Goal: Information Seeking & Learning: Learn about a topic

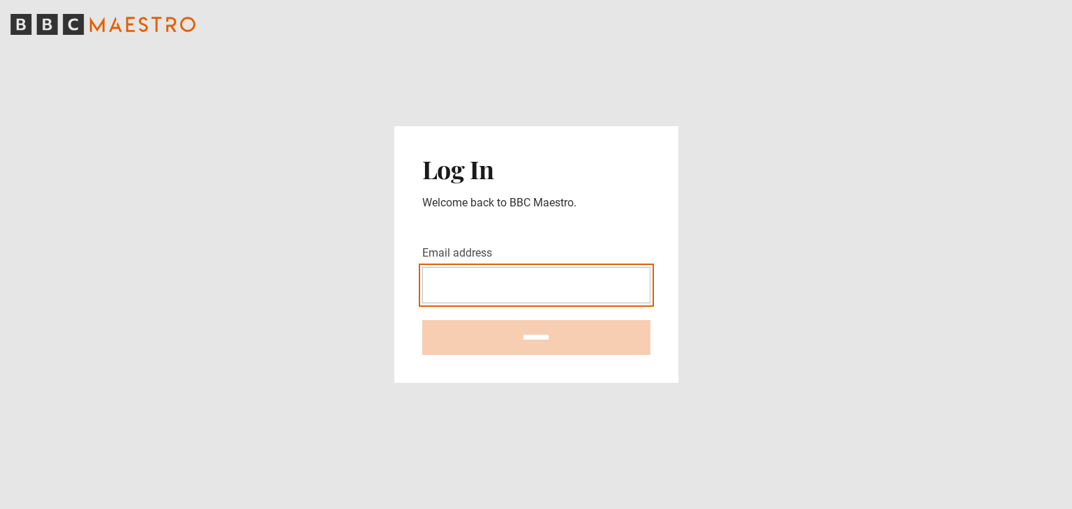
click at [523, 290] on input "Email address" at bounding box center [536, 285] width 228 height 36
type input "**********"
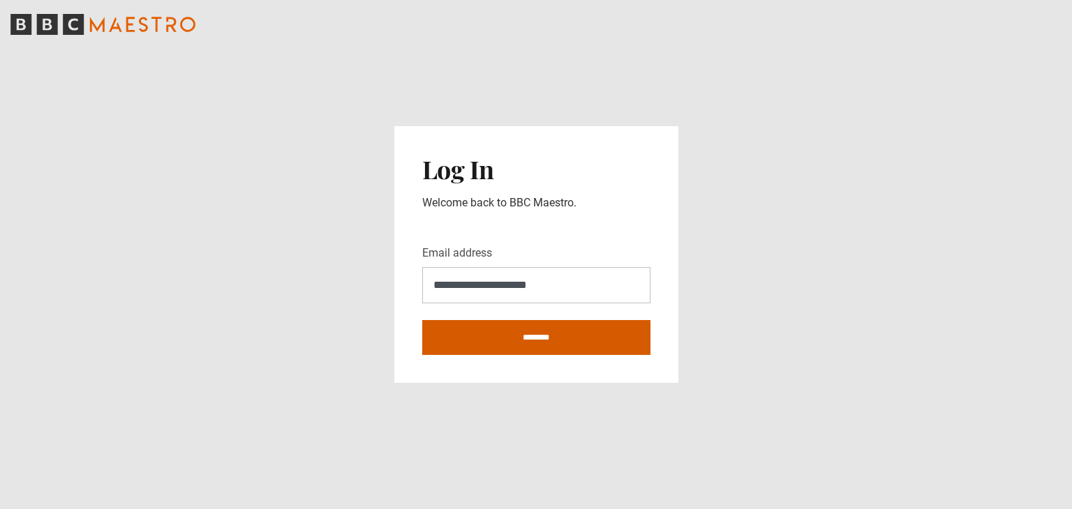
click at [526, 345] on input "********" at bounding box center [536, 337] width 228 height 35
type input "**********"
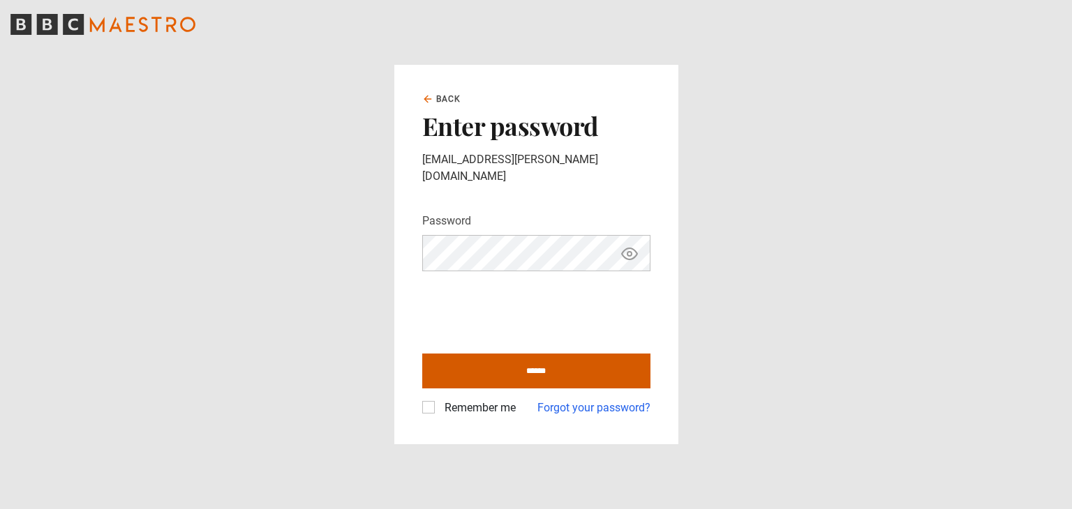
click at [466, 361] on input "******" at bounding box center [536, 371] width 228 height 35
type input "**********"
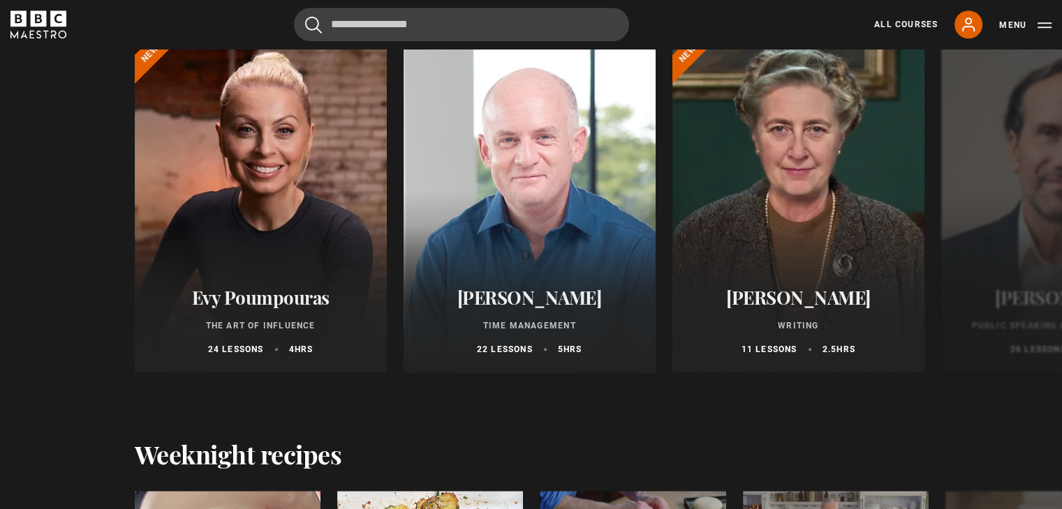
scroll to position [1396, 0]
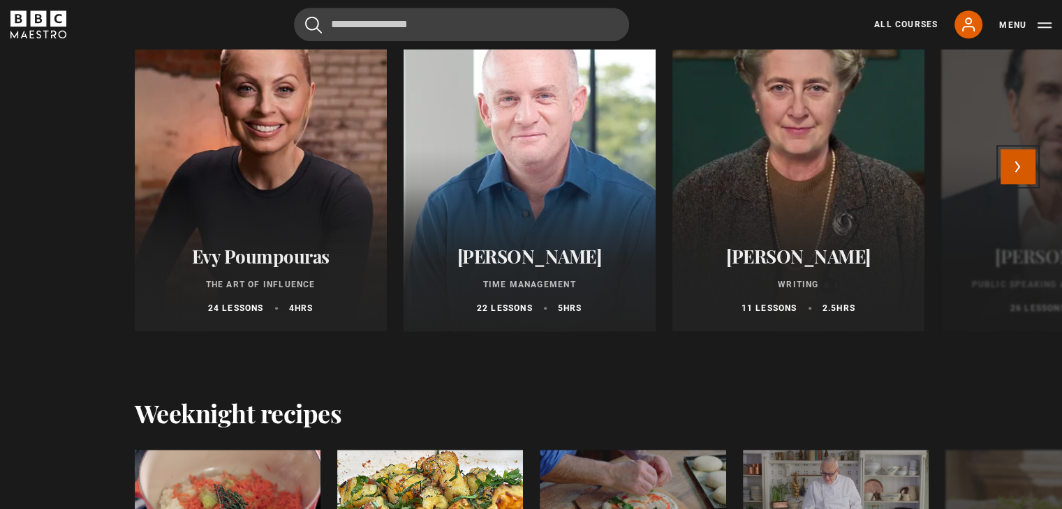
click at [1025, 163] on button "Next" at bounding box center [1017, 166] width 35 height 35
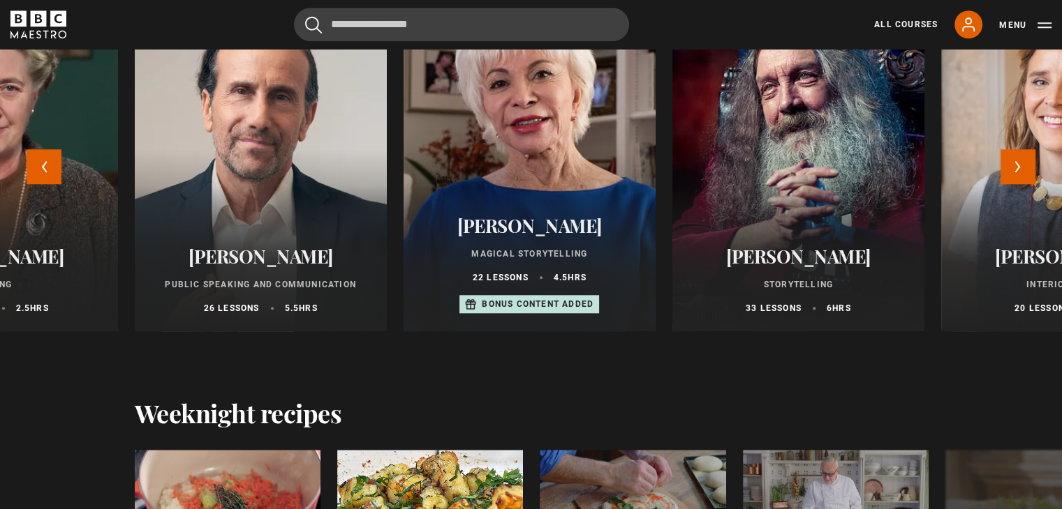
click at [549, 135] on div at bounding box center [529, 164] width 277 height 369
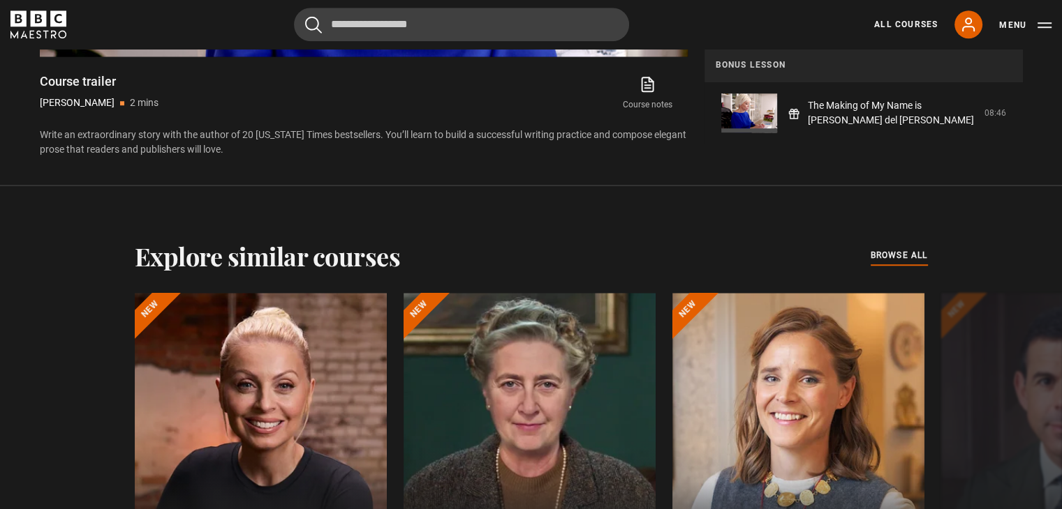
scroll to position [1047, 0]
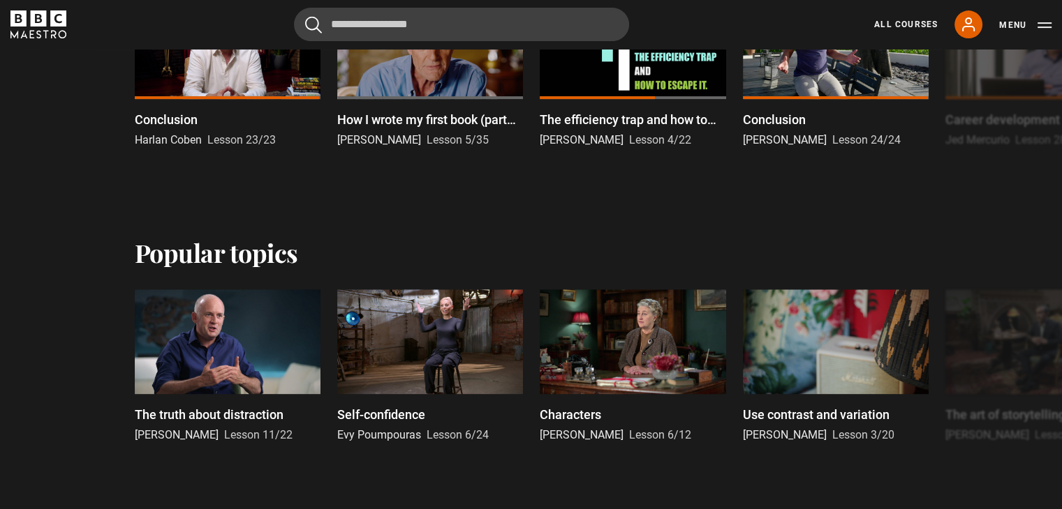
scroll to position [558, 0]
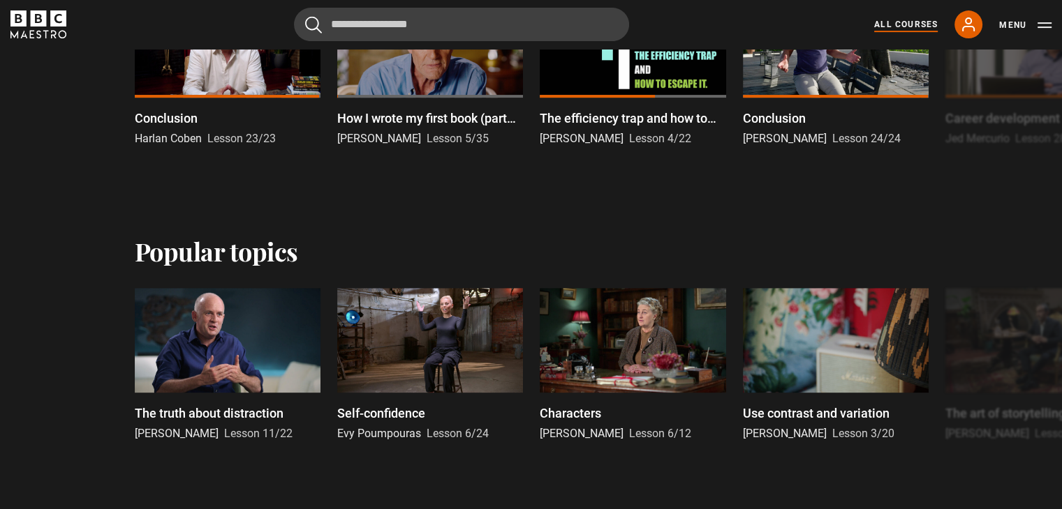
click at [893, 18] on link "All Courses" at bounding box center [906, 24] width 64 height 13
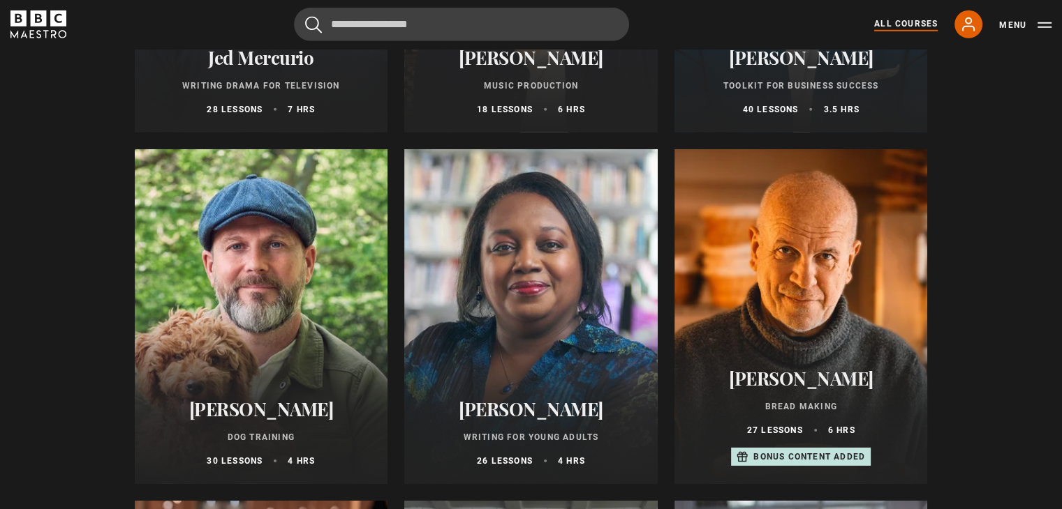
scroll to position [4288, 0]
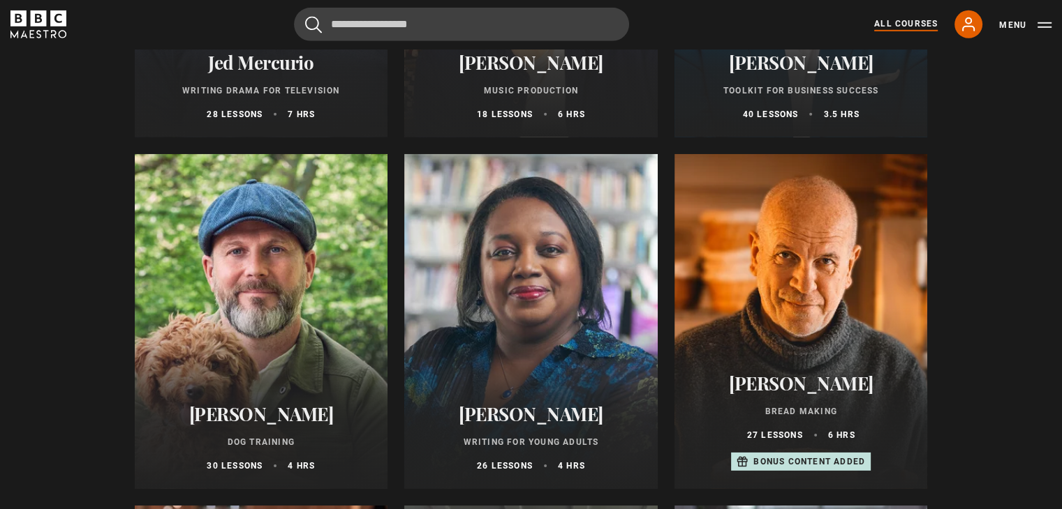
click at [833, 290] on div at bounding box center [800, 321] width 253 height 335
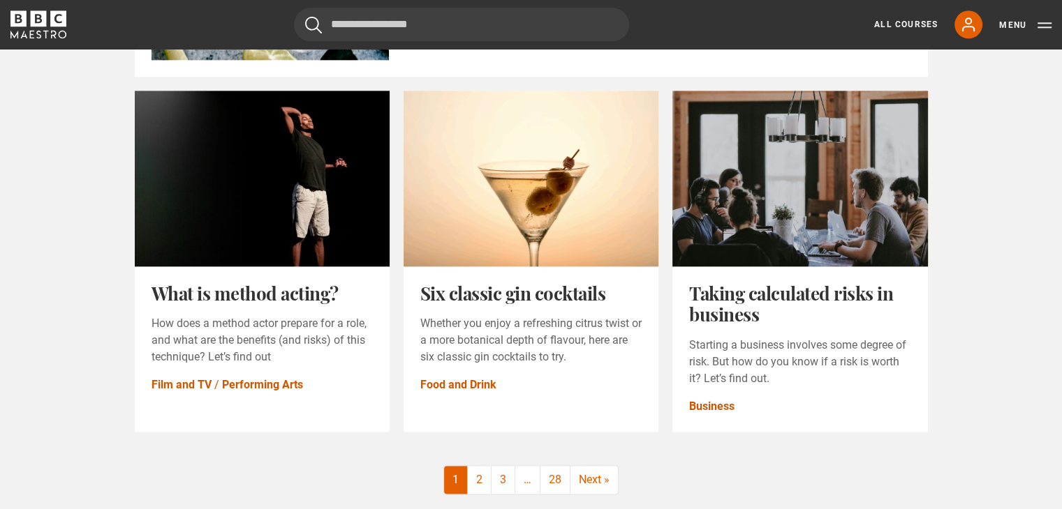
scroll to position [1745, 0]
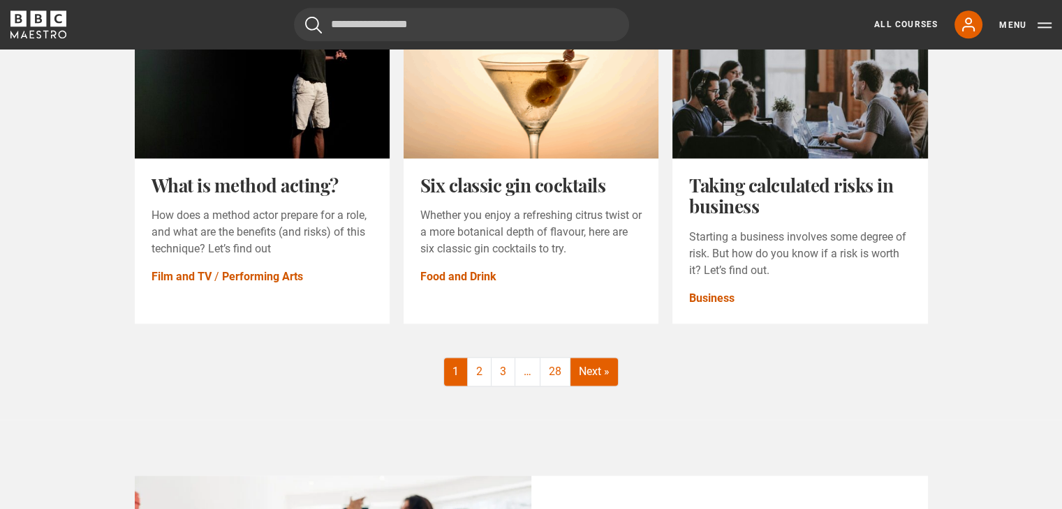
click at [602, 383] on link "Next »" at bounding box center [593, 372] width 47 height 28
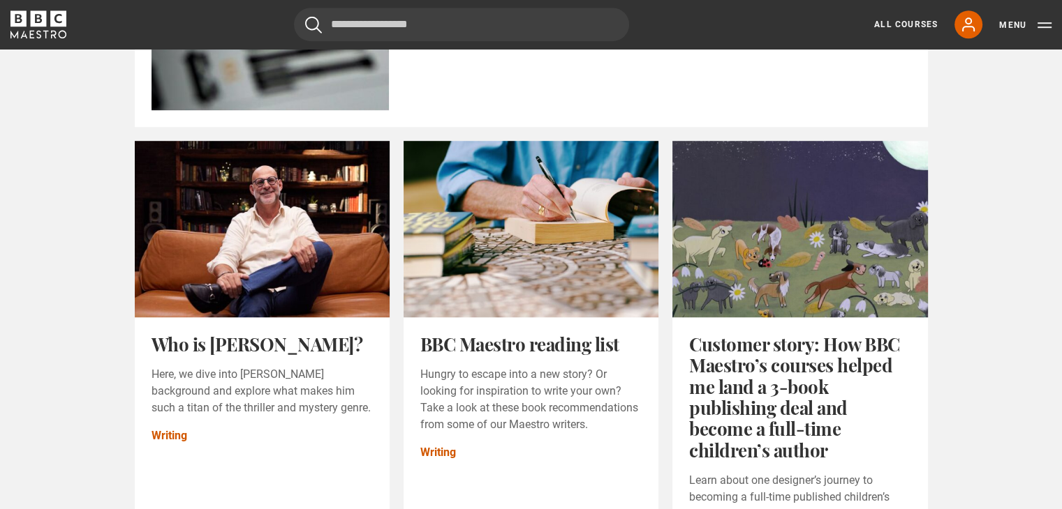
scroll to position [838, 0]
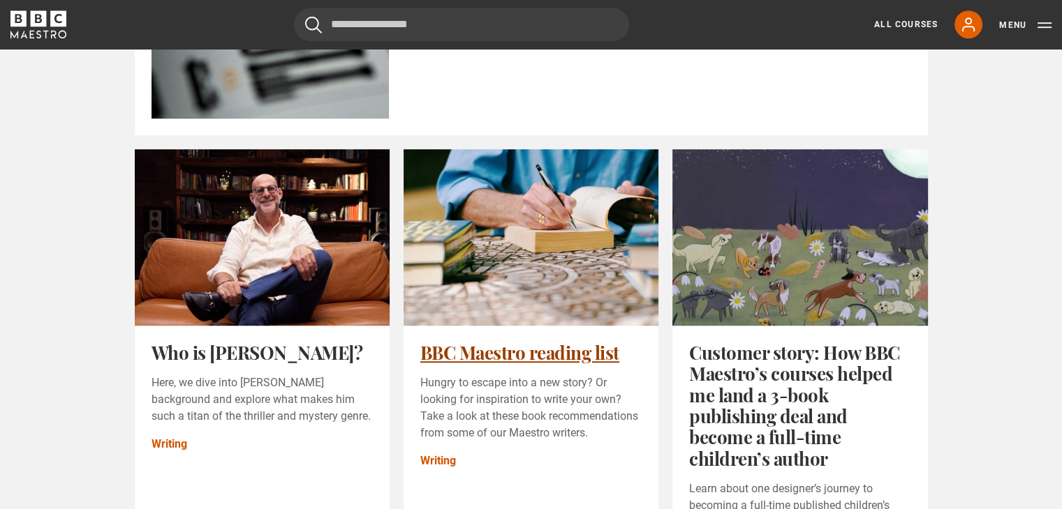
click at [566, 355] on link "BBC Maestro reading list" at bounding box center [519, 353] width 199 height 24
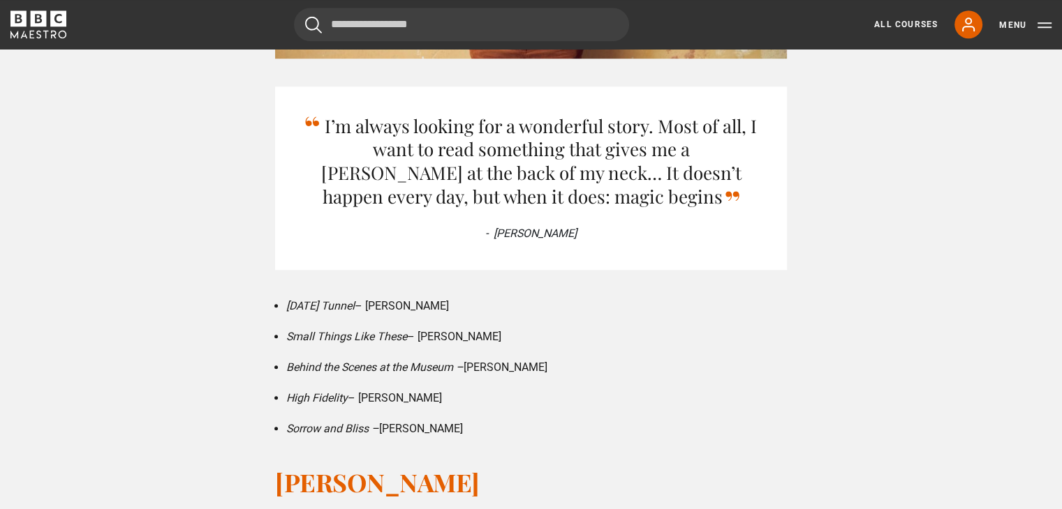
scroll to position [1117, 0]
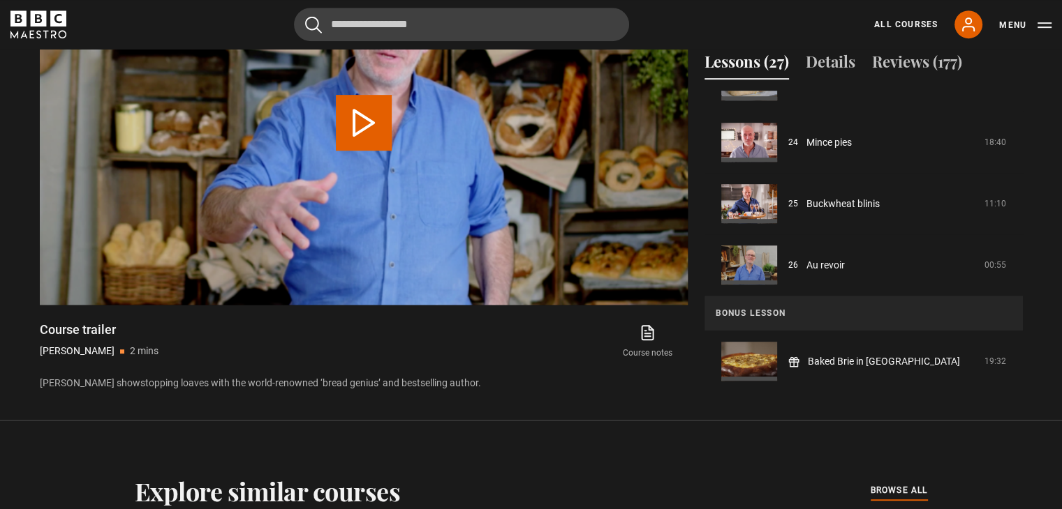
scroll to position [698, 0]
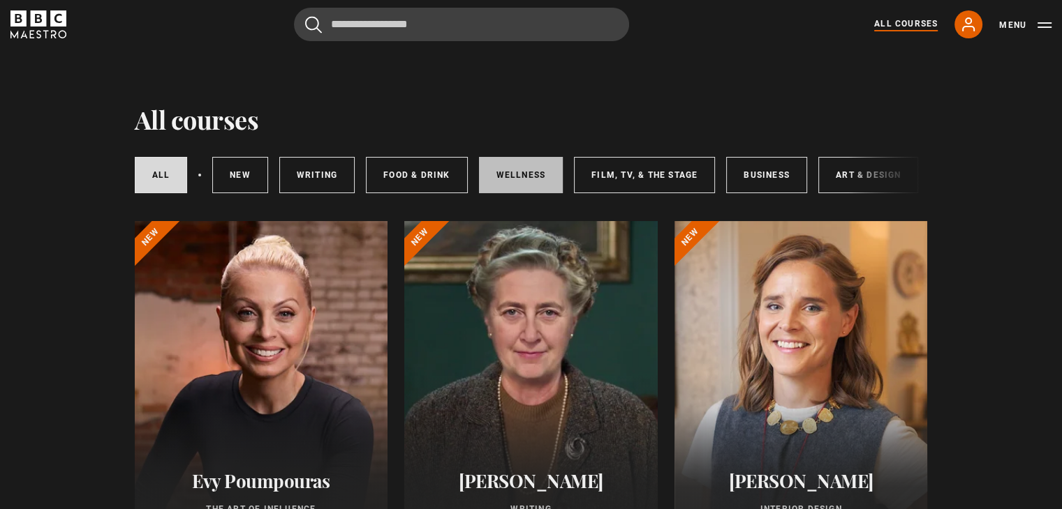
click at [505, 176] on link "Wellness" at bounding box center [521, 175] width 84 height 36
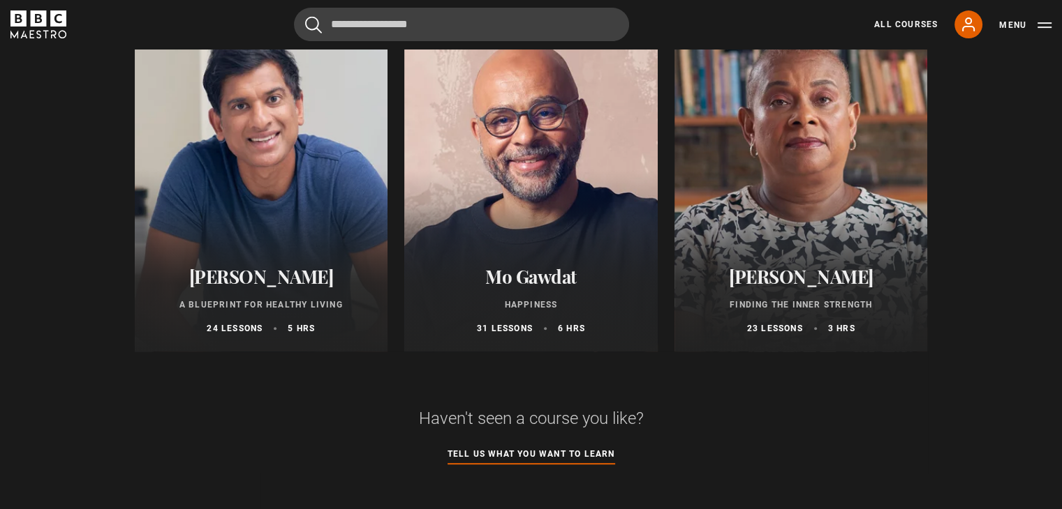
scroll to position [558, 0]
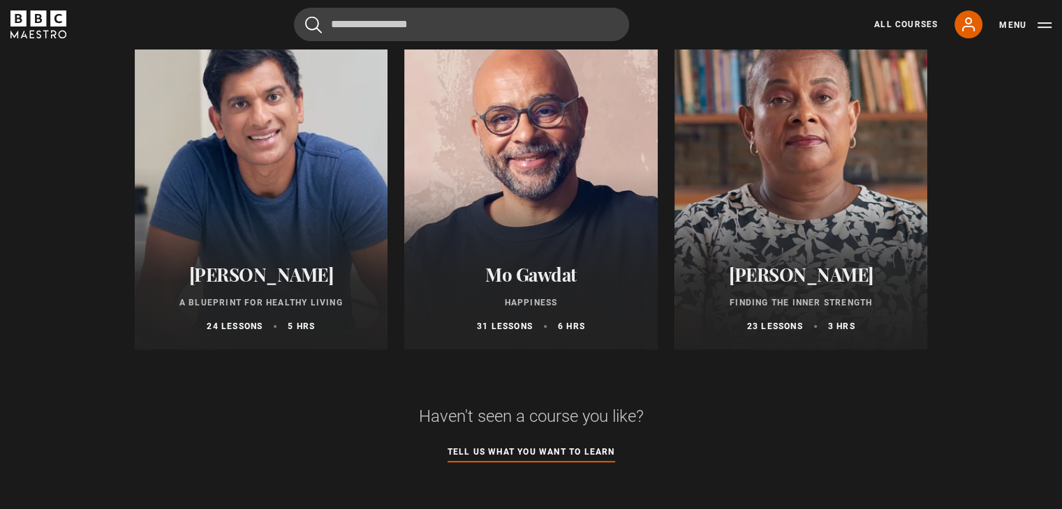
click at [769, 210] on div at bounding box center [800, 182] width 253 height 335
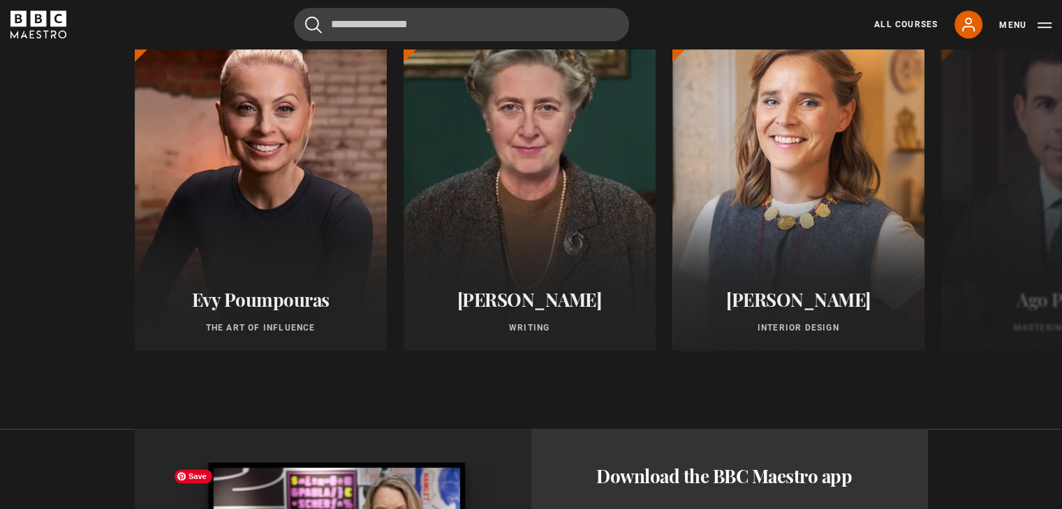
scroll to position [1187, 0]
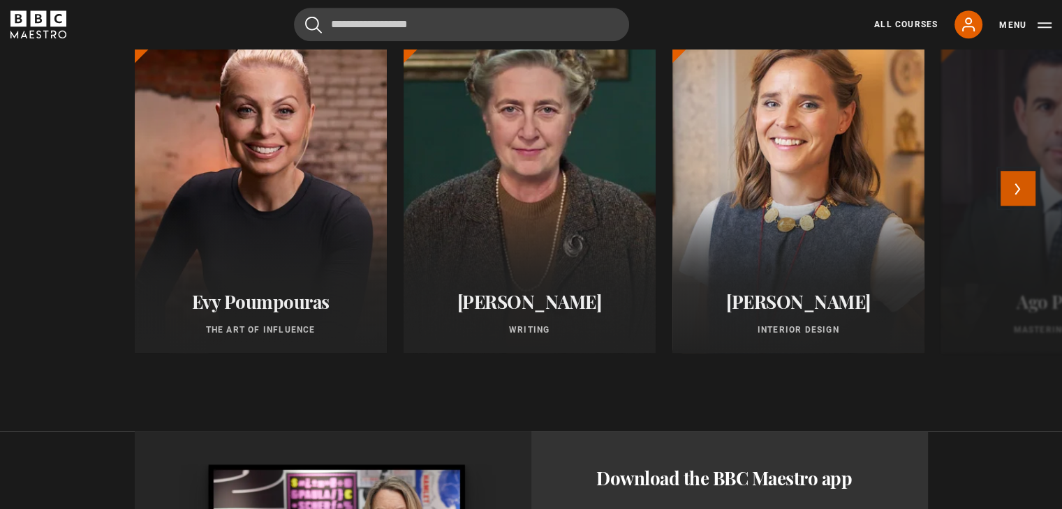
click at [1024, 183] on button "Next" at bounding box center [1017, 188] width 35 height 35
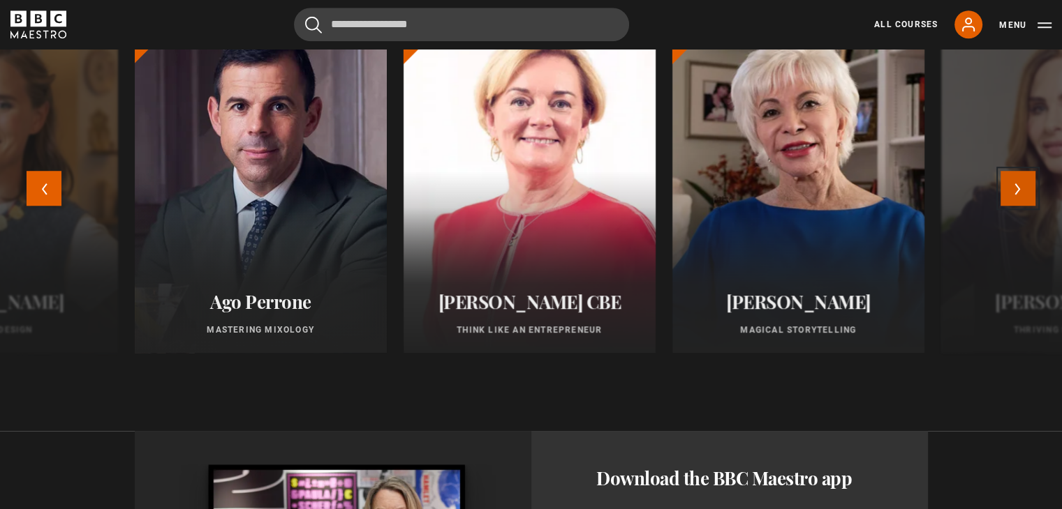
click at [1019, 188] on button "Next" at bounding box center [1017, 188] width 35 height 35
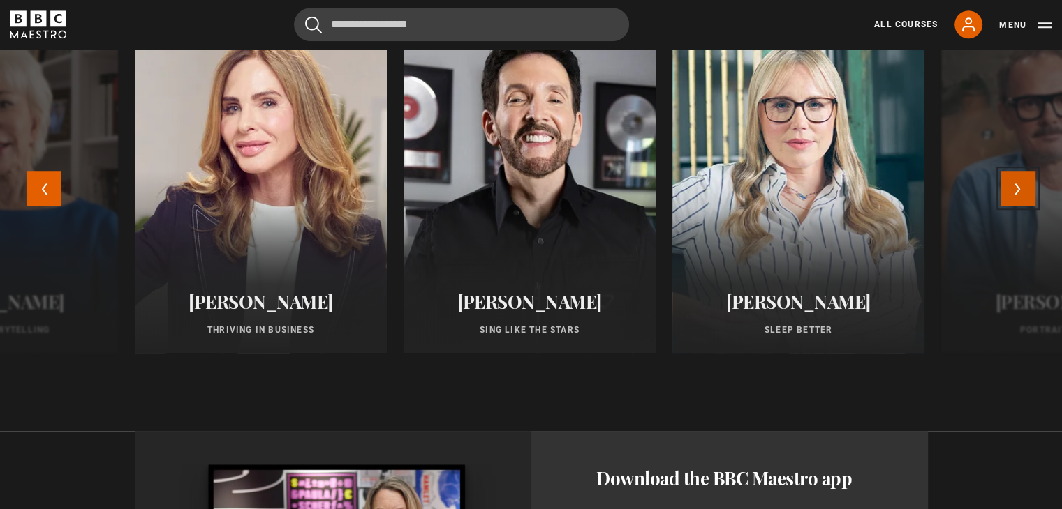
click at [1020, 191] on button "Next" at bounding box center [1017, 188] width 35 height 35
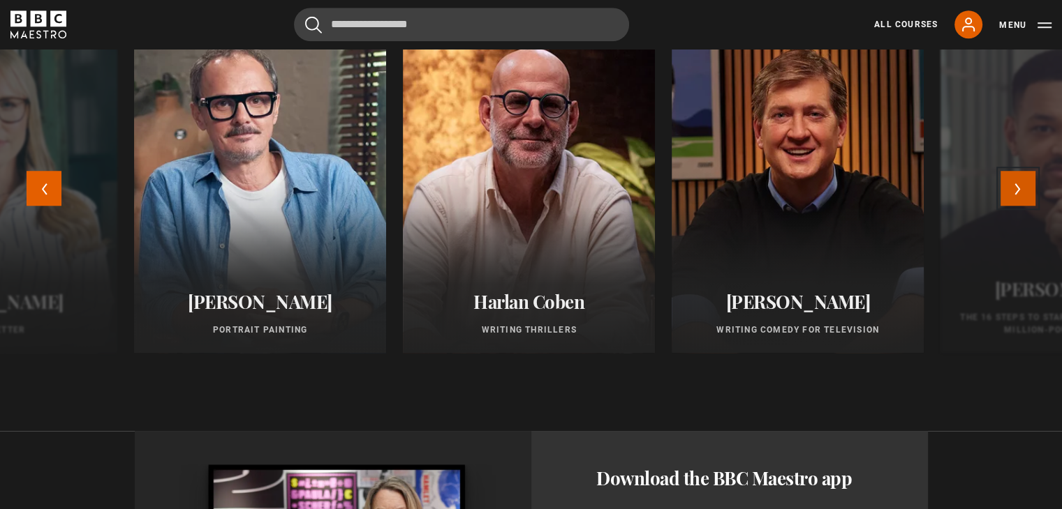
click at [1020, 191] on button "Next" at bounding box center [1017, 188] width 35 height 35
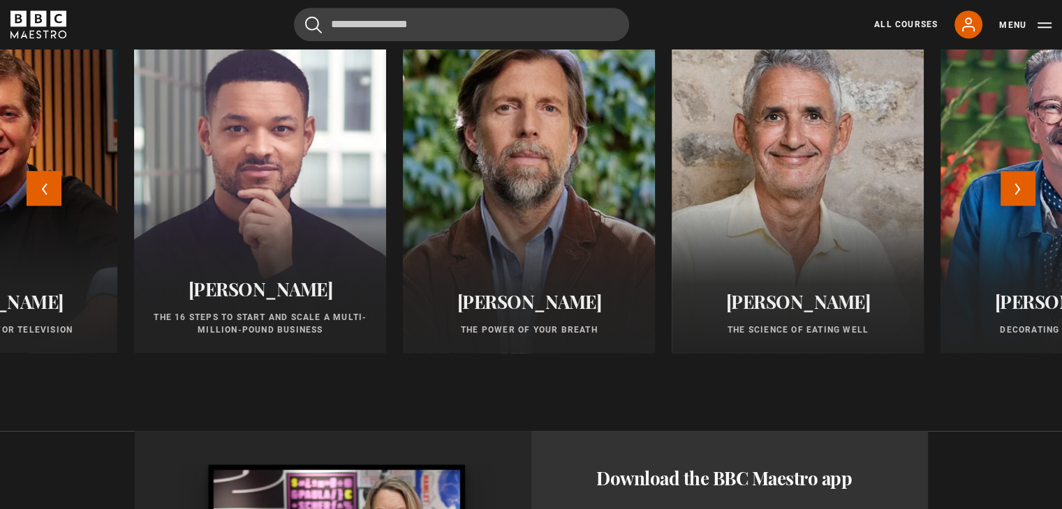
click at [582, 198] on div at bounding box center [528, 185] width 277 height 369
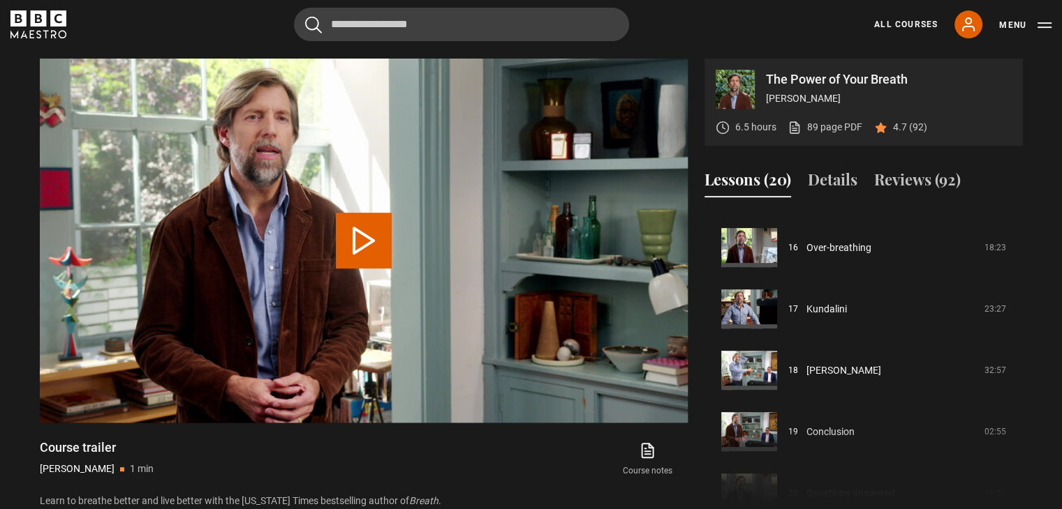
scroll to position [988, 0]
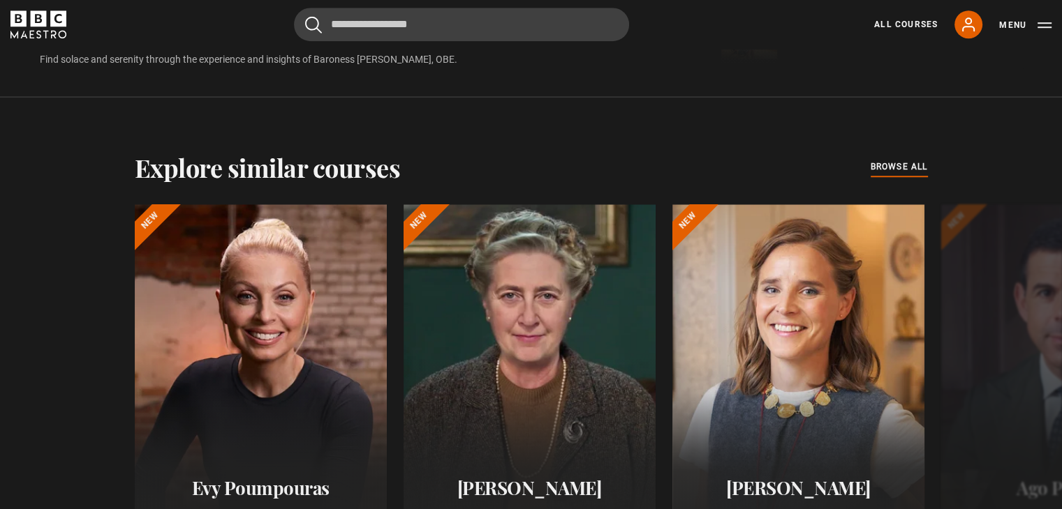
scroll to position [1117, 0]
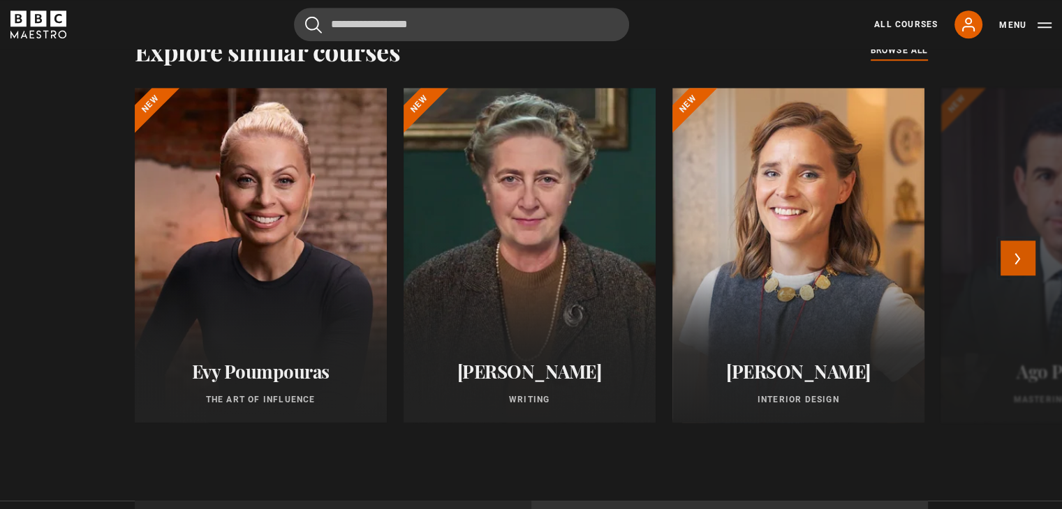
click at [1024, 248] on button "Next" at bounding box center [1017, 258] width 35 height 35
